Goal: Find specific page/section: Find specific page/section

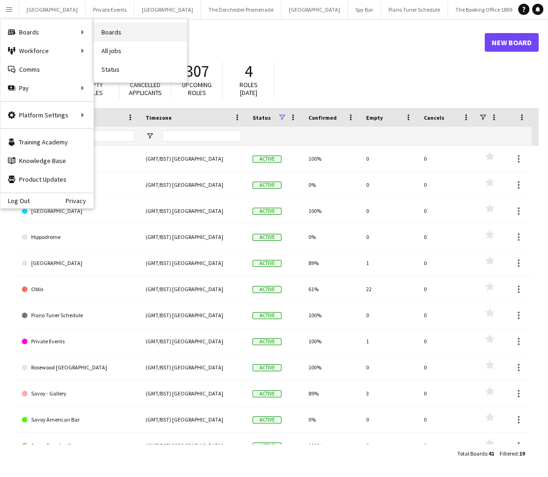
click at [123, 35] on link "Boards" at bounding box center [140, 32] width 93 height 19
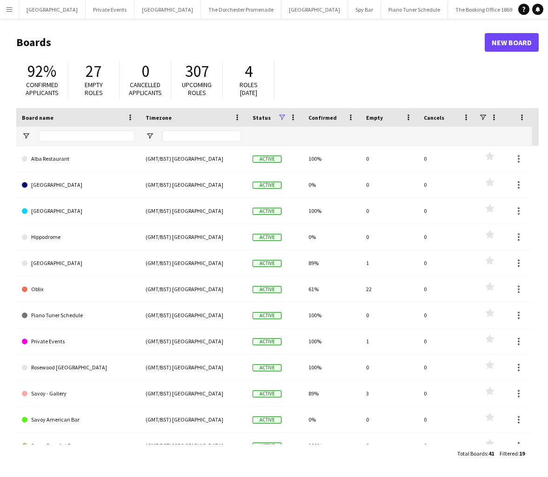
click at [14, 3] on button "Menu" at bounding box center [9, 9] width 19 height 19
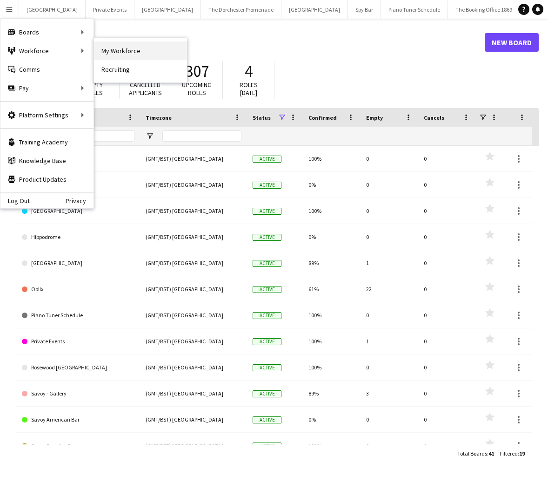
click at [115, 52] on link "My Workforce" at bounding box center [140, 50] width 93 height 19
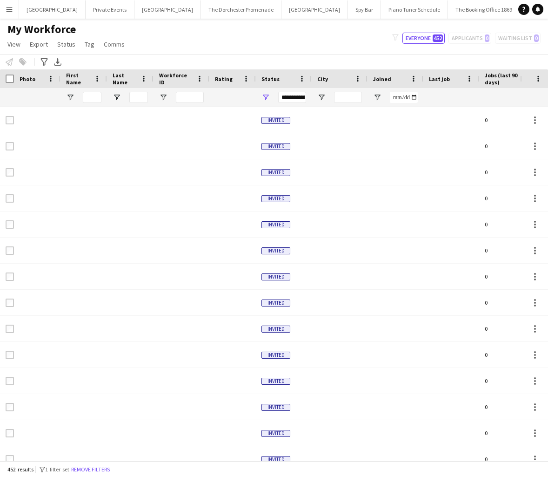
click at [42, 62] on icon "Advanced filters" at bounding box center [44, 61] width 7 height 7
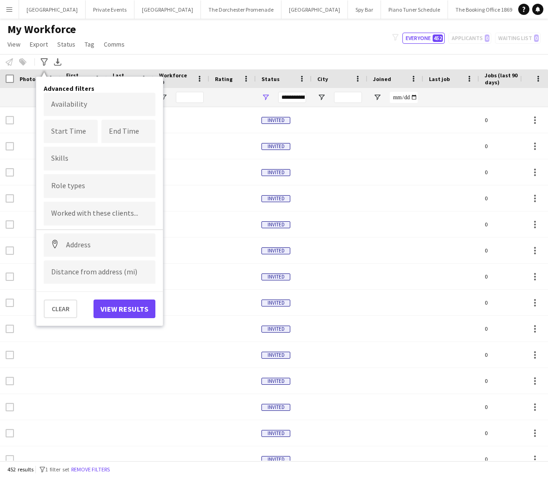
click at [72, 185] on input "Type to search role types..." at bounding box center [99, 186] width 97 height 8
type input "****"
click at [84, 212] on div "Drummer" at bounding box center [100, 212] width 112 height 22
click at [111, 307] on button "View results" at bounding box center [125, 308] width 62 height 19
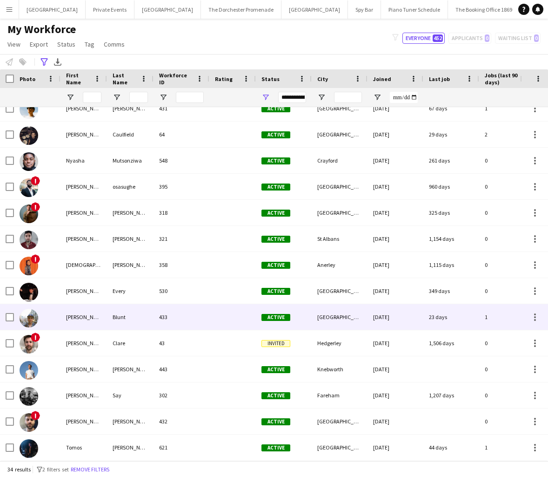
click at [94, 309] on div "[PERSON_NAME]" at bounding box center [84, 317] width 47 height 26
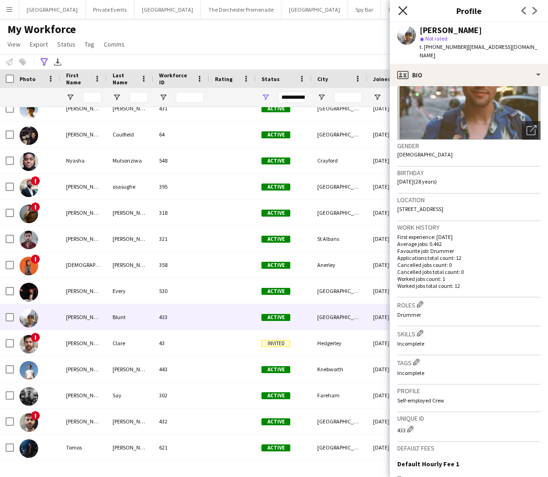
click at [403, 10] on icon at bounding box center [403, 10] width 9 height 9
